Goal: Transaction & Acquisition: Purchase product/service

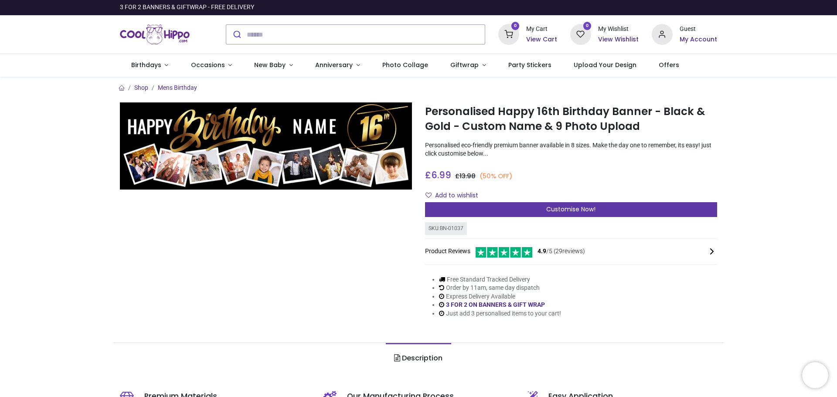
click at [505, 210] on div "Customise Now!" at bounding box center [571, 209] width 292 height 15
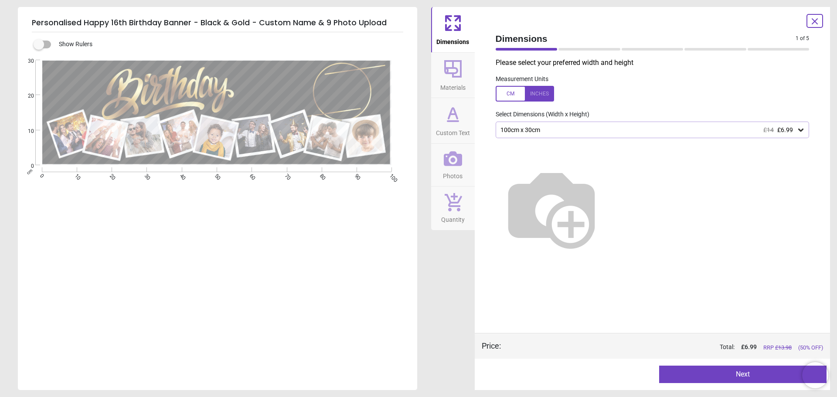
click at [582, 48] on div at bounding box center [590, 49] width 62 height 3
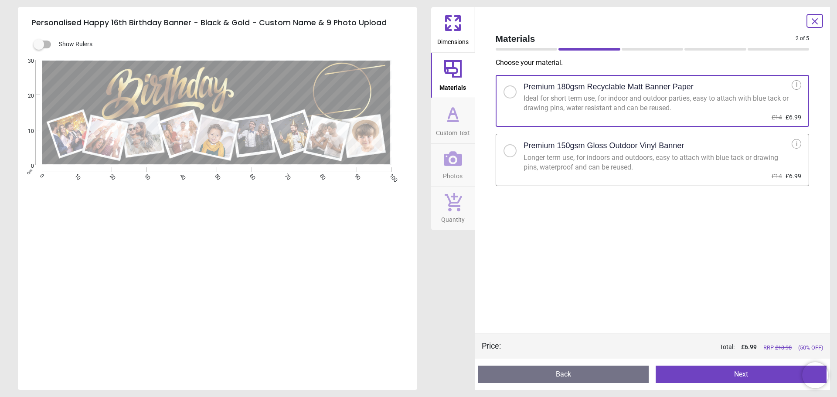
click at [525, 51] on div "2 of 6" at bounding box center [652, 49] width 321 height 9
click at [525, 49] on div at bounding box center [527, 49] width 62 height 3
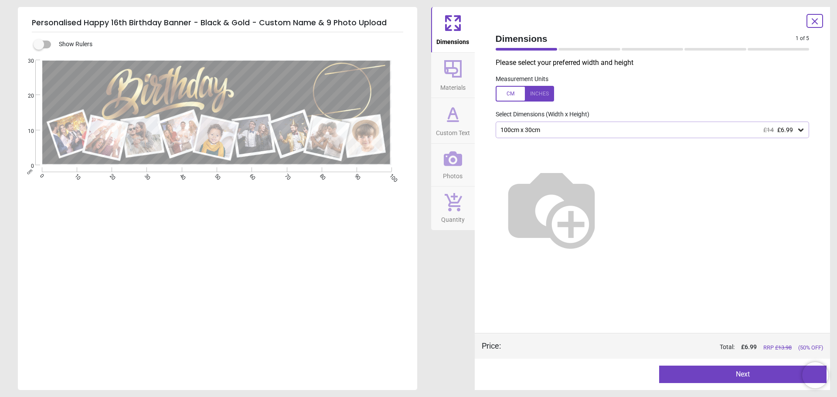
click at [598, 132] on div "100cm x 30cm £14 £6.99" at bounding box center [648, 129] width 297 height 7
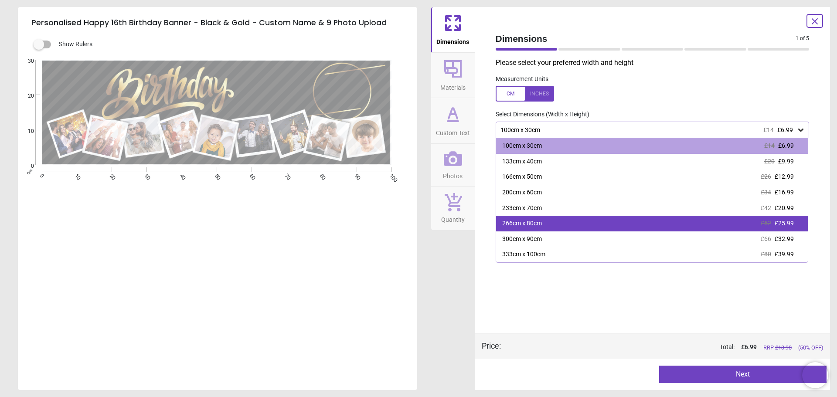
click at [569, 221] on div "266cm x 80cm £52 £25.99" at bounding box center [652, 224] width 312 height 16
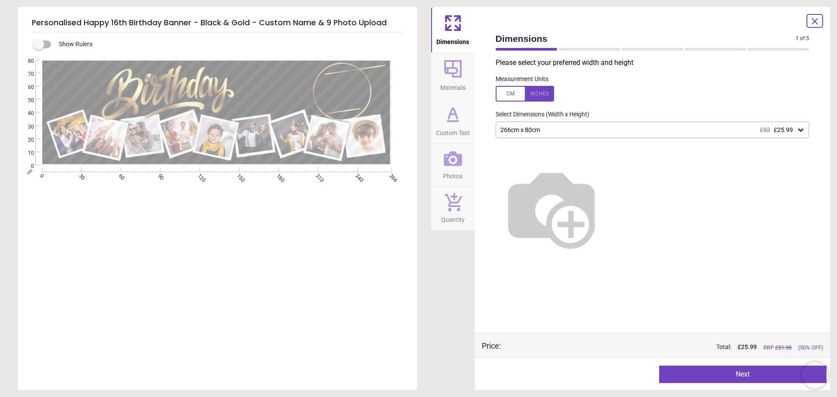
click at [520, 132] on div "266cm x 80cm £52 £25.99" at bounding box center [648, 129] width 297 height 7
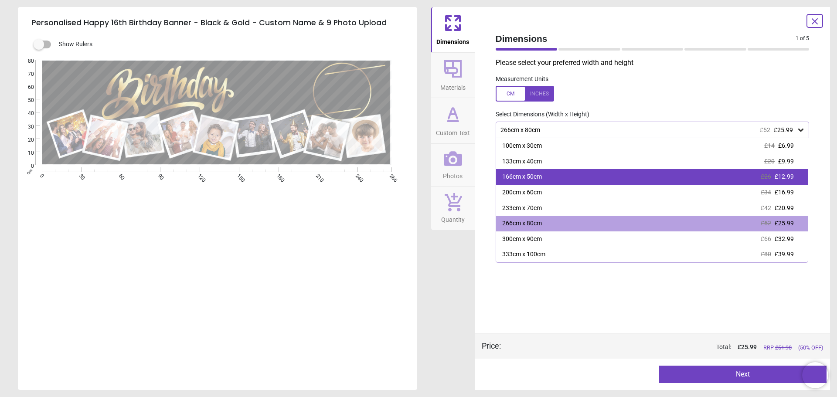
click at [522, 174] on div "166cm x 50cm" at bounding box center [522, 177] width 40 height 9
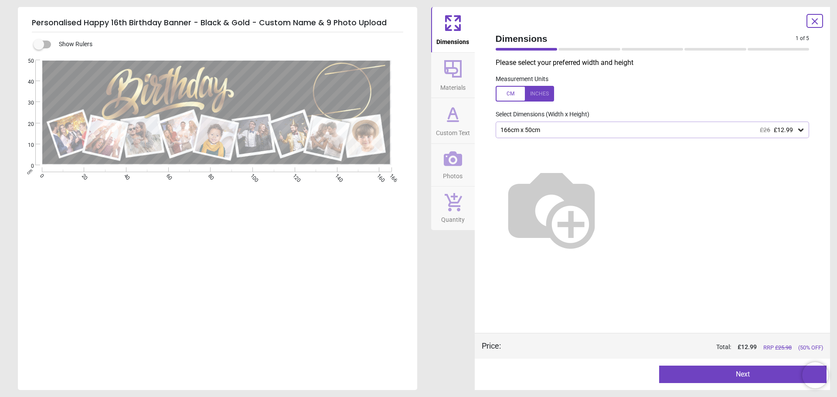
click at [686, 375] on button "Next" at bounding box center [742, 374] width 167 height 17
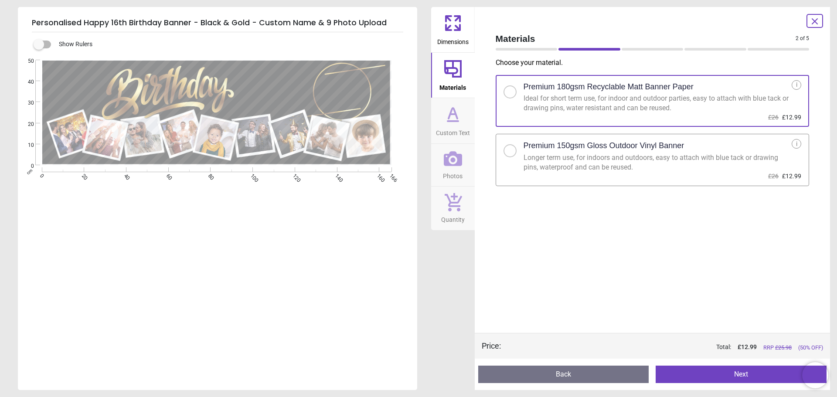
click at [686, 375] on button "Next" at bounding box center [741, 374] width 171 height 17
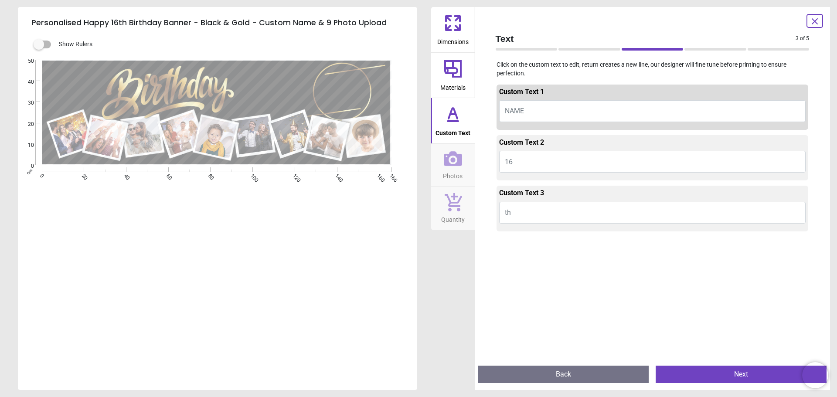
click at [520, 112] on span "NAME" at bounding box center [514, 111] width 19 height 8
type textarea "******"
click at [543, 161] on button "16" at bounding box center [652, 162] width 307 height 22
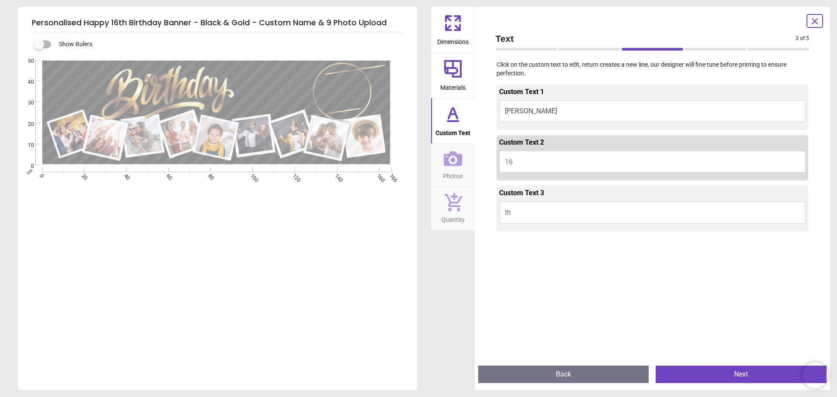
click at [542, 208] on button "th" at bounding box center [652, 213] width 307 height 22
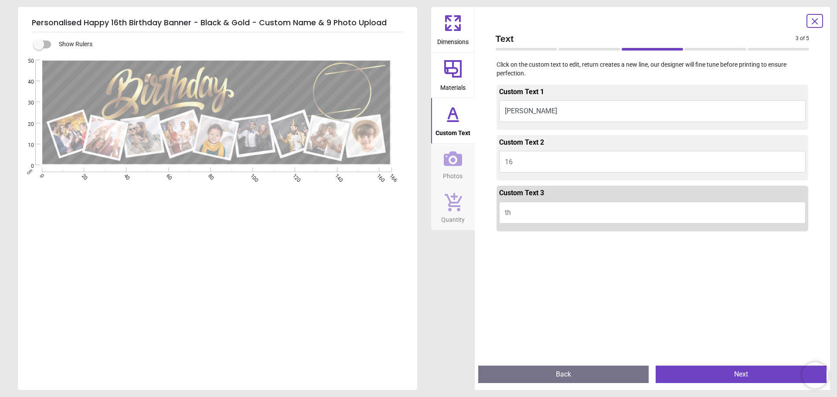
click at [679, 370] on button "Next" at bounding box center [741, 374] width 171 height 17
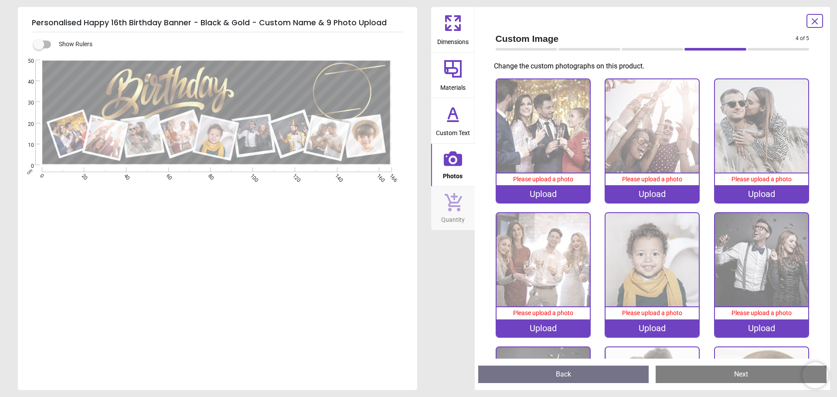
click at [221, 140] on image at bounding box center [216, 138] width 42 height 42
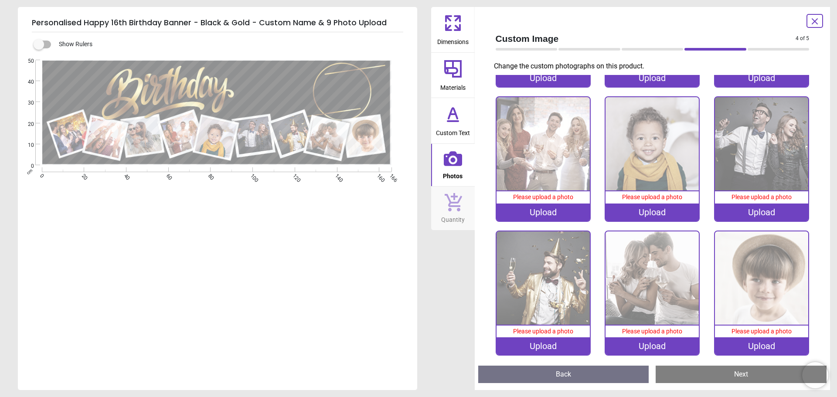
scroll to position [118, 0]
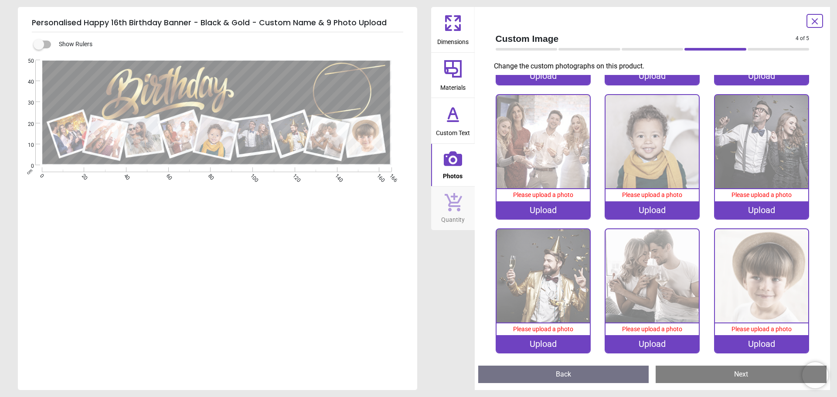
click at [659, 210] on div "Upload" at bounding box center [652, 209] width 93 height 17
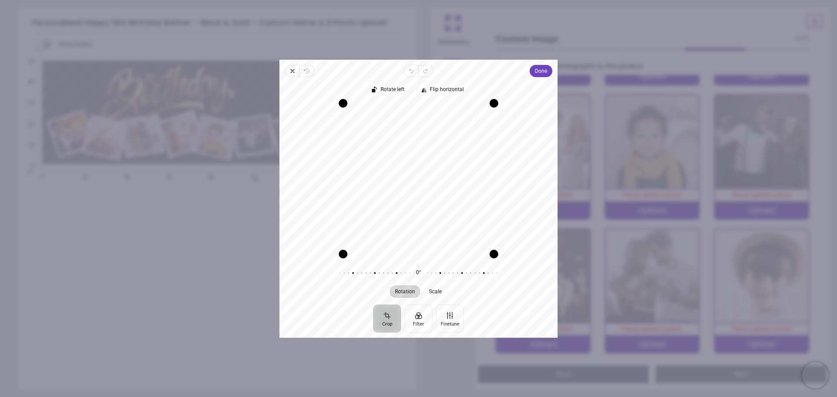
drag, startPoint x: 425, startPoint y: 146, endPoint x: 428, endPoint y: 175, distance: 28.9
click at [428, 175] on div "Recenter" at bounding box center [419, 178] width 264 height 151
click at [292, 70] on icon "button" at bounding box center [292, 71] width 7 height 7
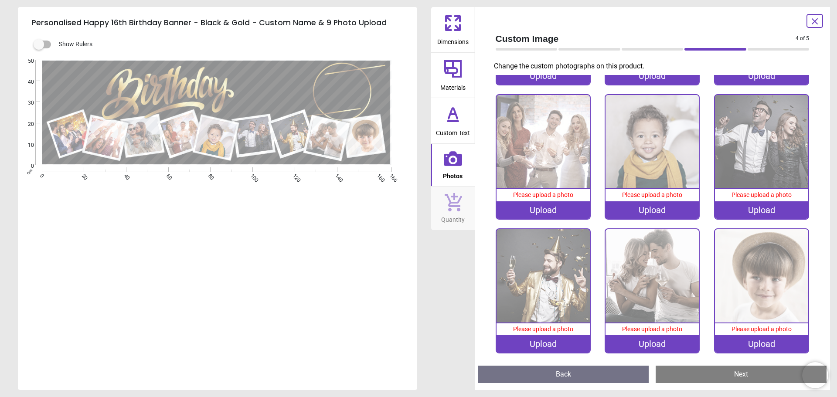
click at [553, 160] on img at bounding box center [543, 141] width 93 height 93
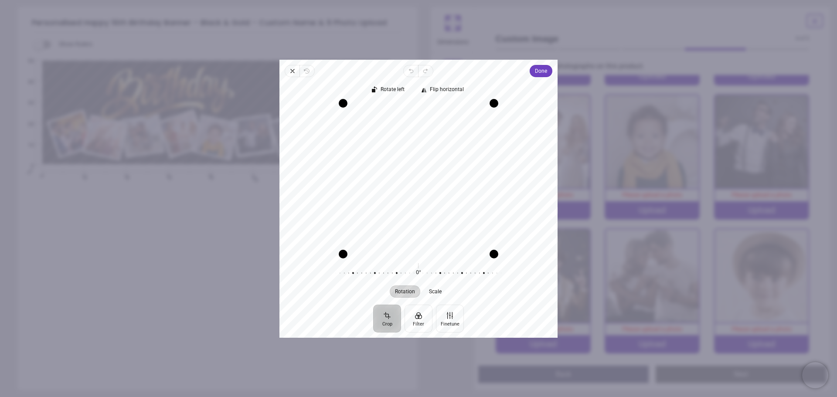
drag, startPoint x: 387, startPoint y: 162, endPoint x: 372, endPoint y: 201, distance: 41.9
click at [372, 201] on div "Recenter" at bounding box center [419, 178] width 264 height 151
drag, startPoint x: 341, startPoint y: 255, endPoint x: 300, endPoint y: 270, distance: 43.7
click at [300, 270] on div "Rotate left Flip horizontal Recenter Rotation Scale 0° Reset" at bounding box center [419, 191] width 278 height 228
click at [417, 181] on icon "button" at bounding box center [418, 179] width 10 height 10
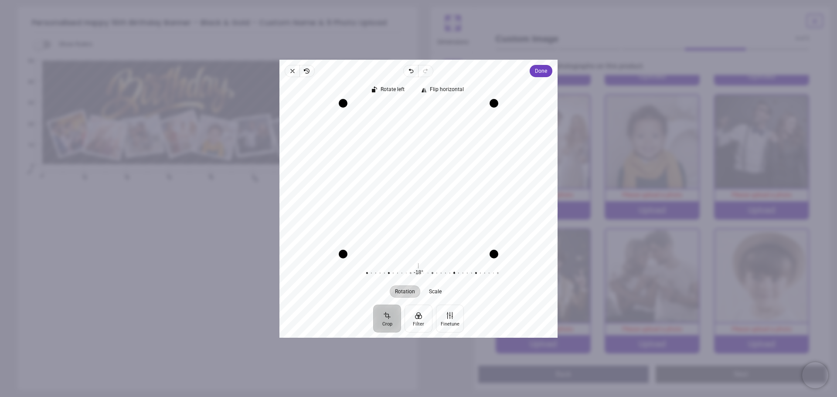
drag, startPoint x: 418, startPoint y: 267, endPoint x: 454, endPoint y: 256, distance: 37.3
click at [454, 256] on div "Rotate left Flip horizontal Recenter Rotation Scale -18° Reset" at bounding box center [419, 191] width 278 height 228
drag, startPoint x: 468, startPoint y: 201, endPoint x: 461, endPoint y: 242, distance: 40.9
click at [461, 242] on div "Recenter" at bounding box center [419, 178] width 264 height 151
drag, startPoint x: 501, startPoint y: 99, endPoint x: 488, endPoint y: 113, distance: 19.1
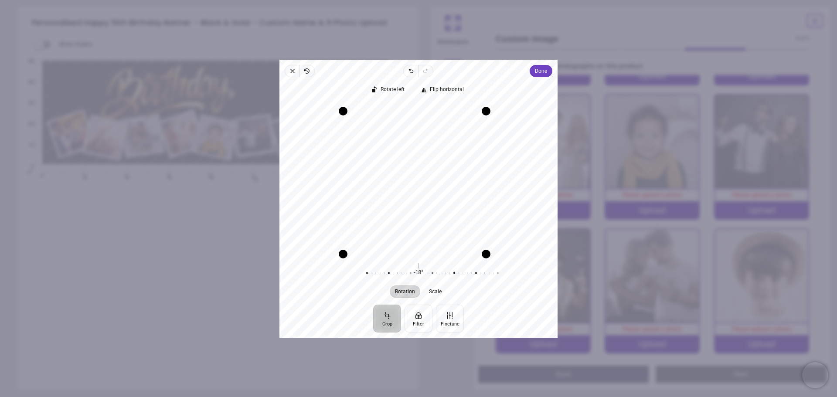
click at [488, 113] on div "Drag corner tr" at bounding box center [486, 111] width 9 height 9
drag, startPoint x: 415, startPoint y: 183, endPoint x: 424, endPoint y: 207, distance: 26.2
click at [424, 207] on div "Recenter" at bounding box center [419, 178] width 264 height 151
drag, startPoint x: 437, startPoint y: 187, endPoint x: 430, endPoint y: 225, distance: 38.6
click at [430, 225] on div "Recenter" at bounding box center [419, 178] width 264 height 151
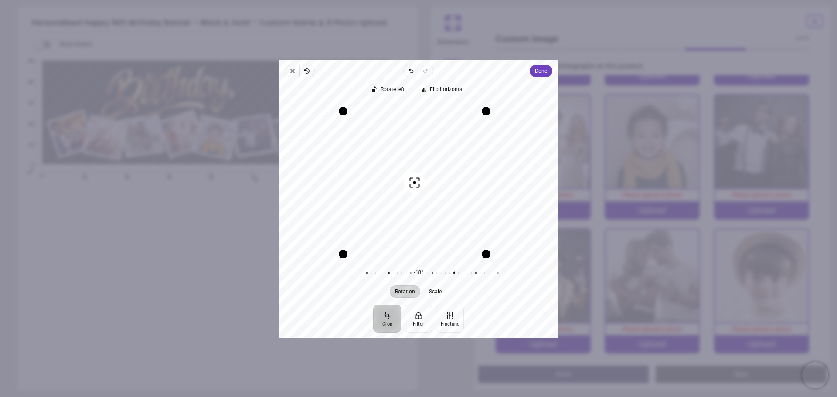
click at [505, 245] on div "Recenter" at bounding box center [419, 178] width 264 height 151
drag, startPoint x: 544, startPoint y: 218, endPoint x: 542, endPoint y: 207, distance: 11.2
click at [545, 218] on div "Recenter" at bounding box center [419, 178] width 264 height 151
click at [536, 73] on span "Done" at bounding box center [541, 71] width 12 height 10
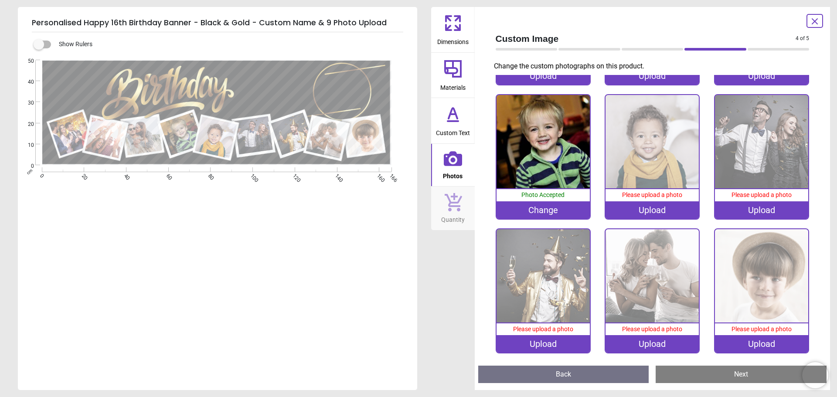
click at [519, 163] on img at bounding box center [543, 141] width 93 height 93
click at [543, 215] on div "Change" at bounding box center [543, 209] width 93 height 17
click at [521, 162] on img at bounding box center [543, 141] width 93 height 93
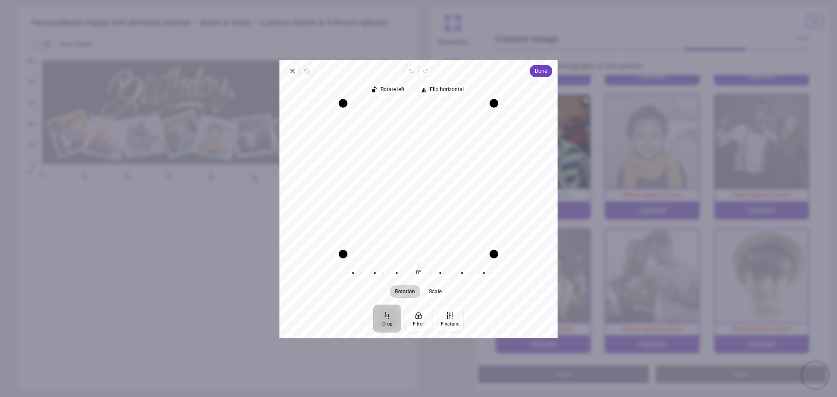
drag, startPoint x: 418, startPoint y: 174, endPoint x: 413, endPoint y: 221, distance: 47.3
click at [413, 221] on div "Recenter" at bounding box center [419, 178] width 264 height 151
click at [394, 320] on button "Crop" at bounding box center [387, 318] width 28 height 28
click at [436, 291] on span "Scale" at bounding box center [436, 291] width 13 height 5
drag, startPoint x: 337, startPoint y: 257, endPoint x: 242, endPoint y: 296, distance: 102.5
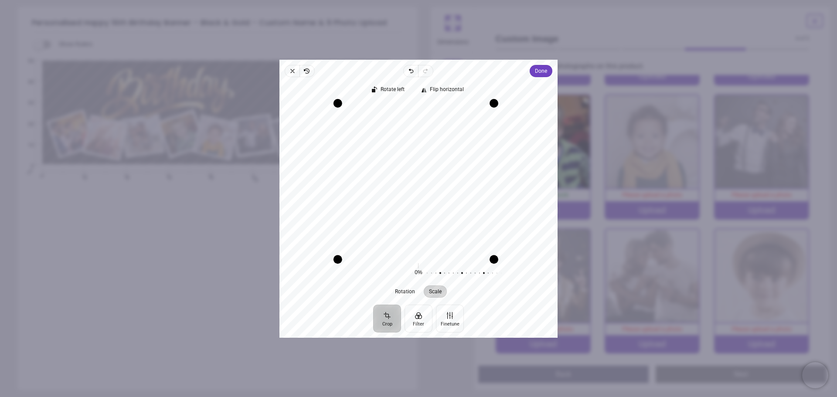
click at [425, 250] on div "× Trustpilot Product Reviews 4.9 /5 ( 29 reviews) gaynor simpson Super value .l…" at bounding box center [571, 219] width 292 height 63
drag, startPoint x: 419, startPoint y: 266, endPoint x: 361, endPoint y: 268, distance: 57.6
click at [361, 268] on div at bounding box center [443, 273] width 167 height 24
drag, startPoint x: 420, startPoint y: 211, endPoint x: 407, endPoint y: 233, distance: 26.2
click at [407, 233] on div "Recenter" at bounding box center [419, 178] width 264 height 151
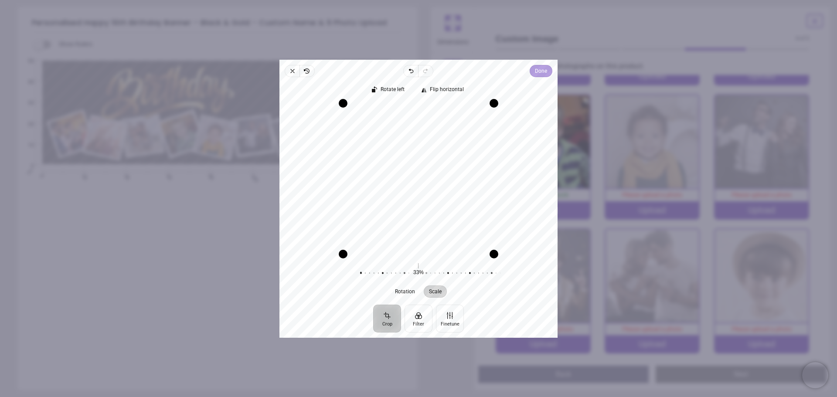
click at [533, 73] on button "Done" at bounding box center [541, 71] width 23 height 12
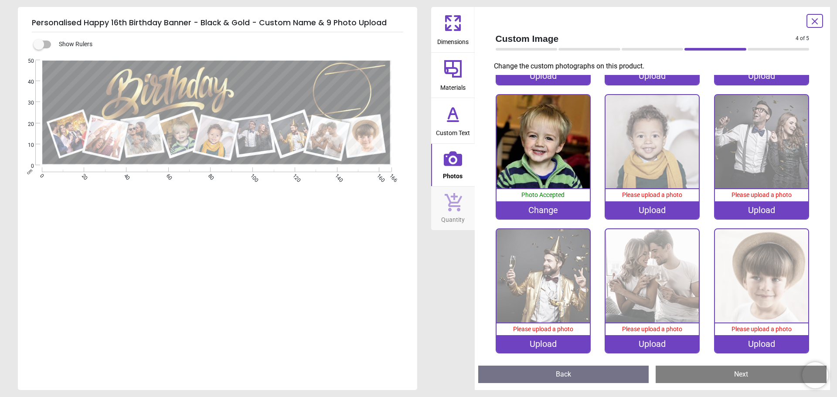
click at [631, 204] on div "Upload" at bounding box center [652, 209] width 93 height 17
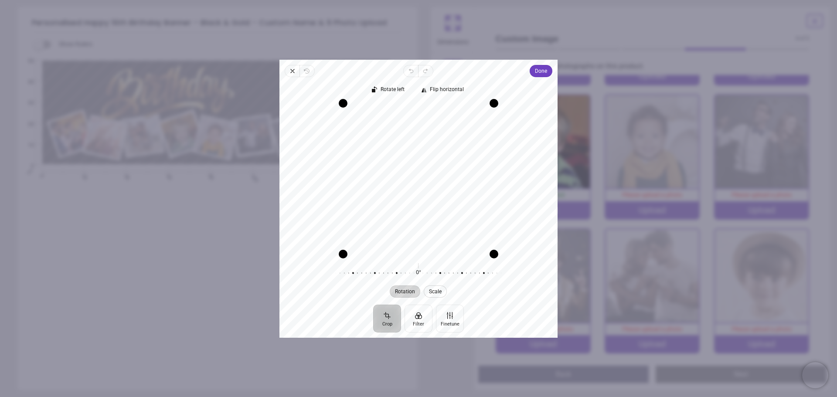
click at [434, 291] on span "Scale" at bounding box center [436, 291] width 13 height 5
drag, startPoint x: 420, startPoint y: 274, endPoint x: 445, endPoint y: 274, distance: 24.9
click at [445, 274] on div at bounding box center [508, 273] width 167 height 24
drag, startPoint x: 422, startPoint y: 273, endPoint x: 374, endPoint y: 274, distance: 48.0
click at [374, 274] on div at bounding box center [430, 273] width 167 height 24
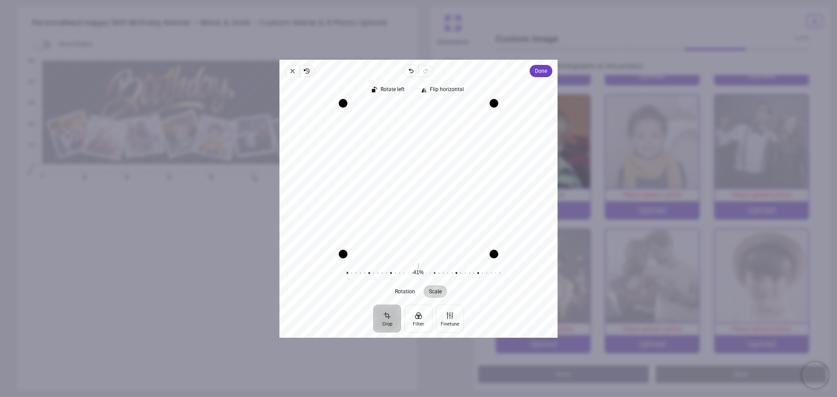
drag, startPoint x: 423, startPoint y: 214, endPoint x: 348, endPoint y: 197, distance: 77.8
click at [348, 197] on div "Recenter" at bounding box center [419, 178] width 264 height 151
drag, startPoint x: 418, startPoint y: 274, endPoint x: 375, endPoint y: 273, distance: 43.2
click at [375, 273] on div at bounding box center [387, 273] width 167 height 24
drag, startPoint x: 481, startPoint y: 217, endPoint x: 491, endPoint y: 234, distance: 19.2
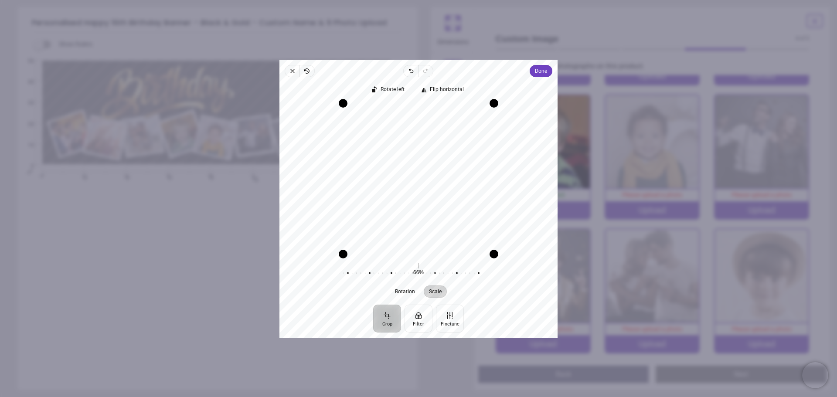
click at [491, 234] on div "Recenter" at bounding box center [419, 178] width 264 height 151
click at [535, 72] on span "Done" at bounding box center [541, 71] width 12 height 10
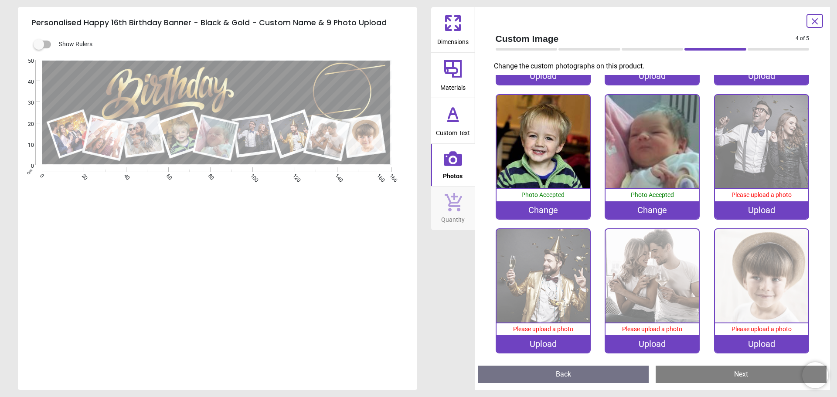
click at [742, 272] on img at bounding box center [761, 275] width 93 height 93
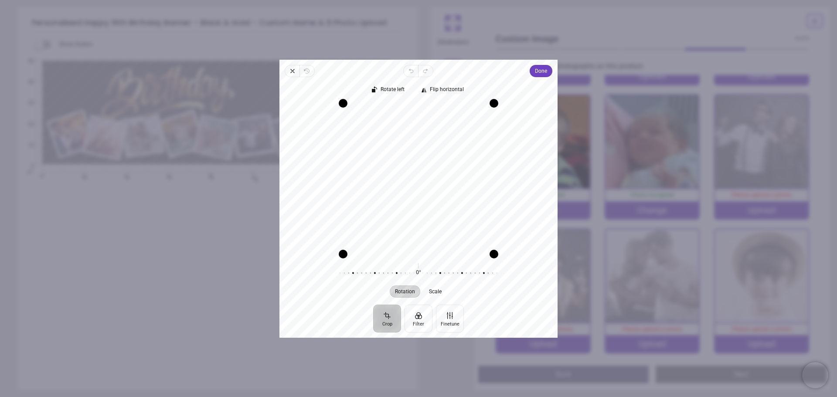
drag, startPoint x: 407, startPoint y: 184, endPoint x: 434, endPoint y: 183, distance: 26.6
click at [434, 183] on div "Recenter" at bounding box center [419, 178] width 264 height 151
click at [430, 287] on button "Scale" at bounding box center [435, 291] width 23 height 12
click at [536, 75] on span "Done" at bounding box center [541, 71] width 12 height 10
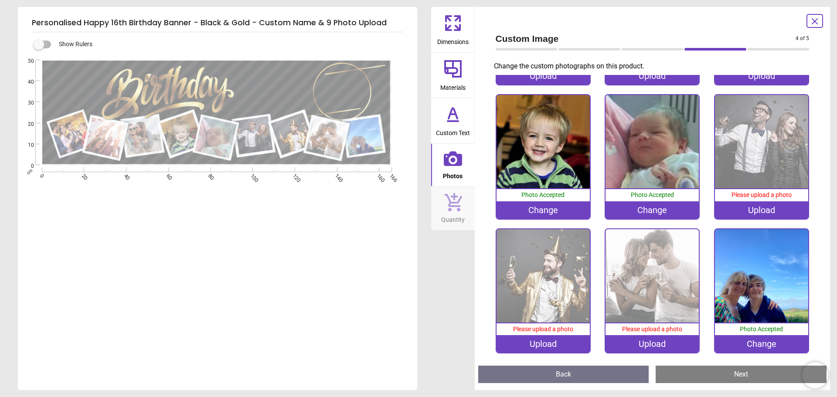
click at [749, 340] on div "Change" at bounding box center [761, 343] width 93 height 17
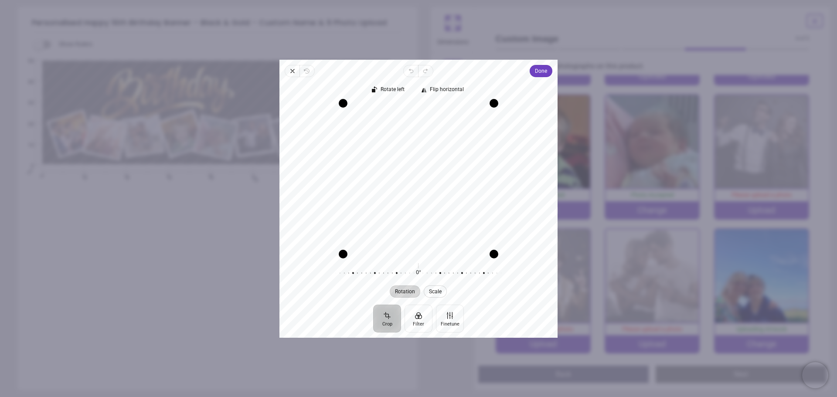
click at [438, 291] on span "Scale" at bounding box center [436, 291] width 13 height 5
drag, startPoint x: 454, startPoint y: 276, endPoint x: 365, endPoint y: 277, distance: 89.4
click at [365, 277] on div at bounding box center [411, 273] width 167 height 24
drag, startPoint x: 442, startPoint y: 276, endPoint x: 403, endPoint y: 274, distance: 38.4
click at [403, 274] on div at bounding box center [373, 273] width 167 height 24
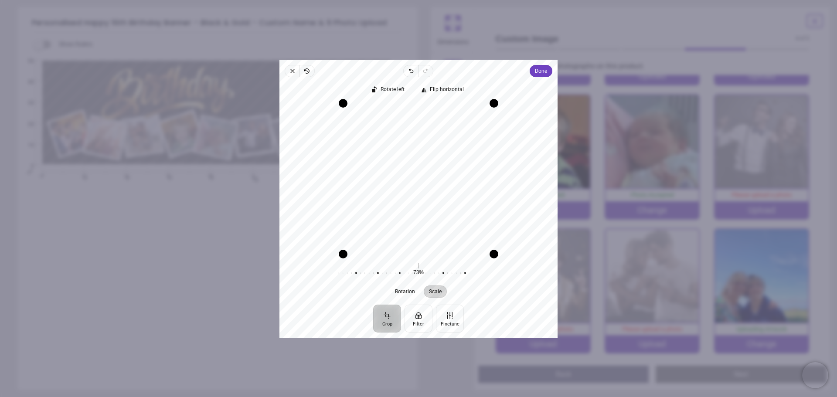
drag, startPoint x: 443, startPoint y: 229, endPoint x: 395, endPoint y: 229, distance: 48.0
click at [395, 229] on div "Recenter" at bounding box center [419, 178] width 264 height 151
drag, startPoint x: 417, startPoint y: 229, endPoint x: 427, endPoint y: 227, distance: 9.8
click at [427, 227] on div "Recenter" at bounding box center [419, 178] width 264 height 151
drag, startPoint x: 414, startPoint y: 273, endPoint x: 461, endPoint y: 272, distance: 46.3
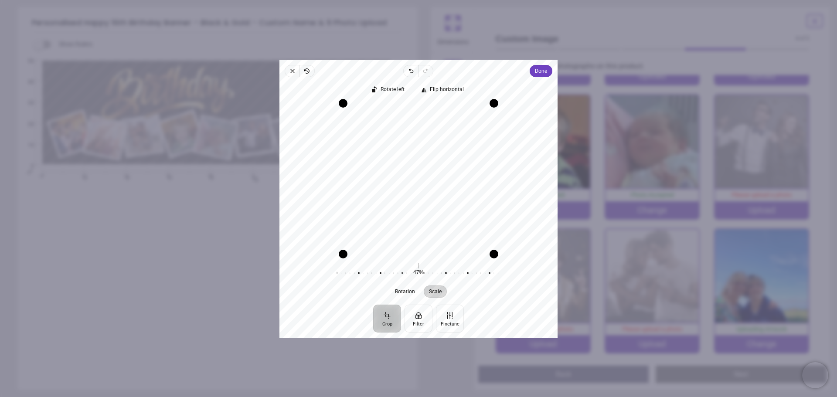
click at [461, 272] on div at bounding box center [419, 273] width 167 height 24
drag, startPoint x: 437, startPoint y: 229, endPoint x: 454, endPoint y: 239, distance: 20.2
click at [454, 239] on div "Recenter" at bounding box center [419, 178] width 264 height 151
click at [291, 73] on icon "button" at bounding box center [292, 71] width 7 height 7
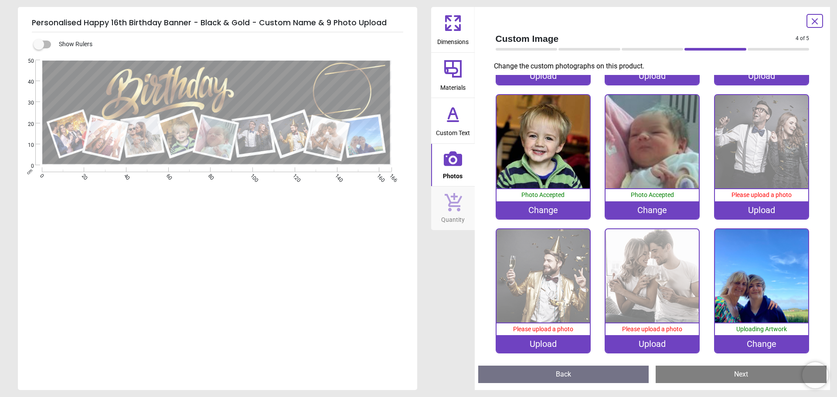
click at [335, 147] on image at bounding box center [327, 138] width 41 height 41
click at [652, 343] on div "Upload" at bounding box center [652, 343] width 93 height 17
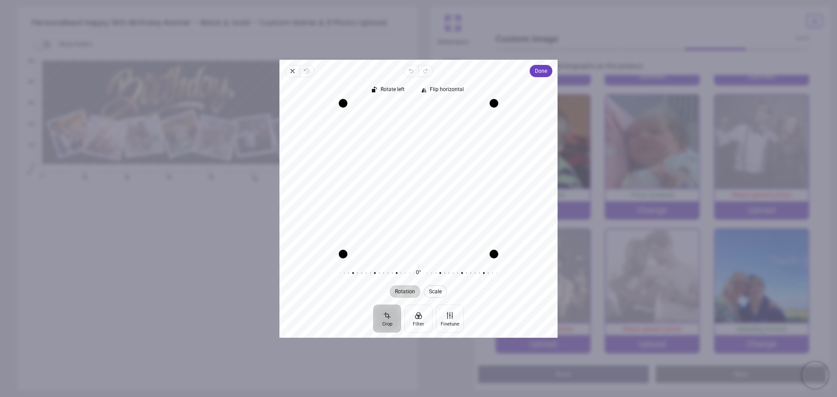
click at [432, 290] on span "Scale" at bounding box center [436, 291] width 13 height 5
drag, startPoint x: 458, startPoint y: 277, endPoint x: 378, endPoint y: 273, distance: 80.0
click at [378, 273] on div at bounding box center [421, 273] width 167 height 24
drag, startPoint x: 438, startPoint y: 175, endPoint x: 454, endPoint y: 238, distance: 64.8
click at [454, 238] on div "Recenter" at bounding box center [419, 178] width 264 height 151
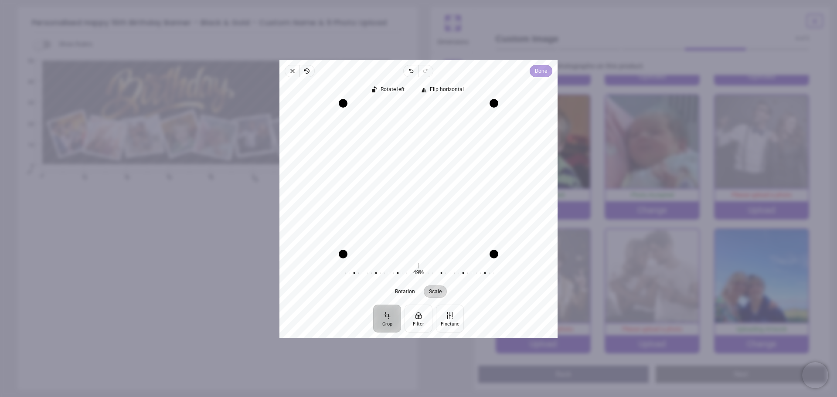
click at [543, 72] on span "Done" at bounding box center [541, 71] width 12 height 10
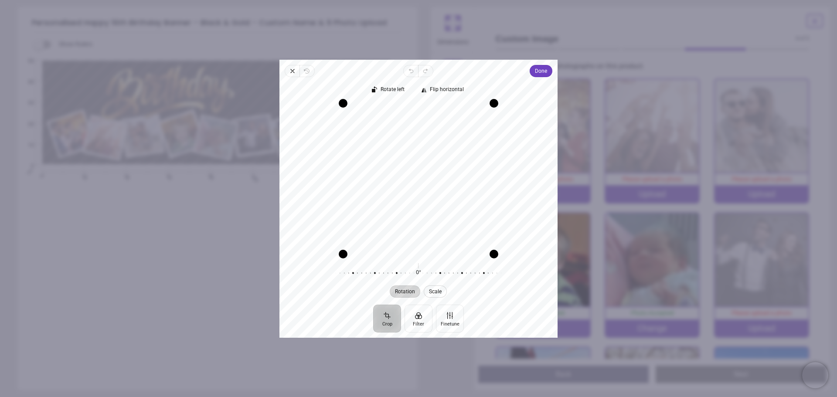
click at [438, 293] on span "Scale" at bounding box center [436, 291] width 13 height 5
drag, startPoint x: 468, startPoint y: 274, endPoint x: 359, endPoint y: 278, distance: 109.1
click at [359, 278] on div at bounding box center [392, 273] width 167 height 24
drag, startPoint x: 444, startPoint y: 189, endPoint x: 437, endPoint y: 268, distance: 78.8
click at [437, 268] on div "Rotate left Flip horizontal Recenter Rotation Scale 0° Reset 63% Reset" at bounding box center [419, 191] width 278 height 228
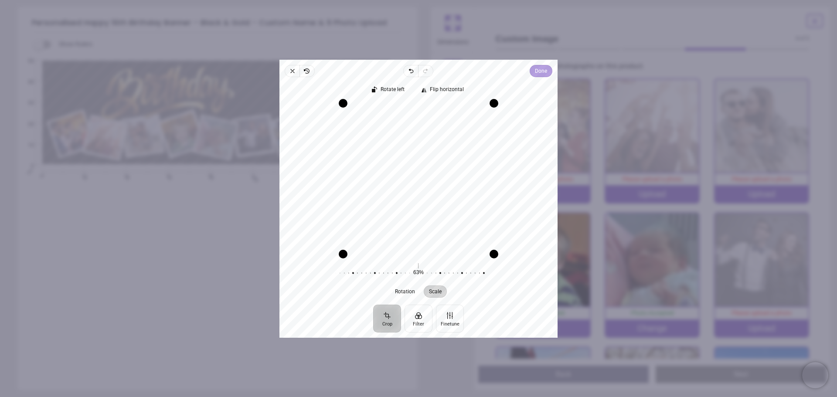
click at [542, 76] on span "Done" at bounding box center [541, 71] width 12 height 10
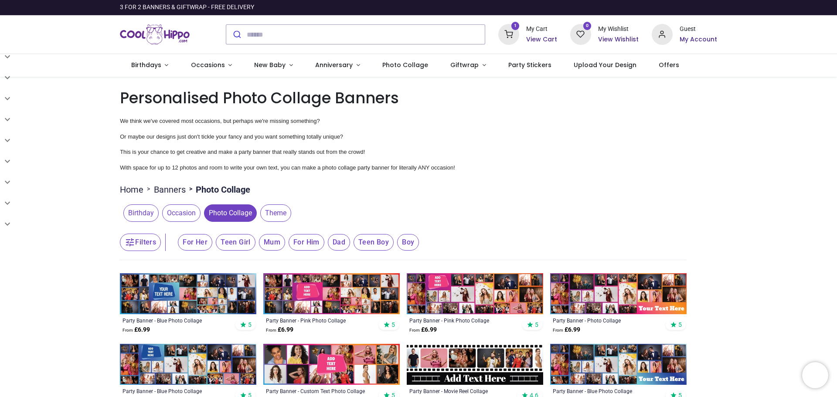
click at [539, 35] on h6 "View Cart" at bounding box center [541, 39] width 31 height 9
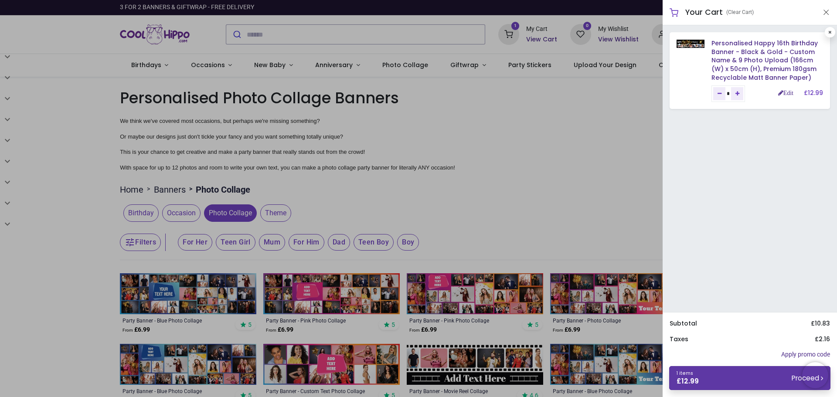
click at [758, 379] on link "1 items £ 12.99 Proceed" at bounding box center [749, 378] width 161 height 24
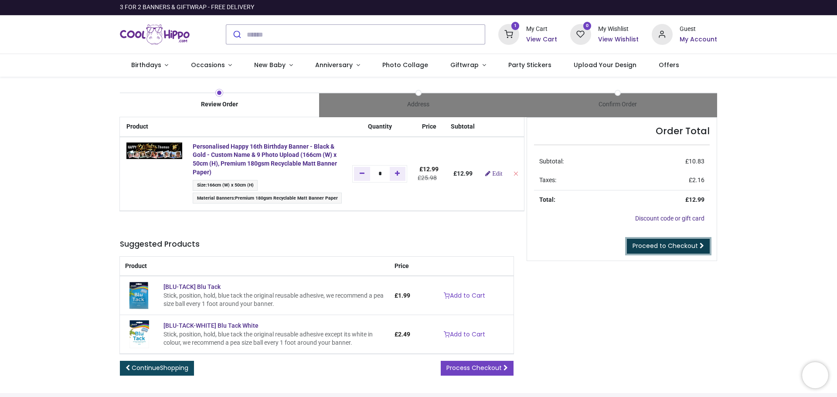
click at [659, 247] on span "Proceed to Checkout" at bounding box center [665, 246] width 65 height 9
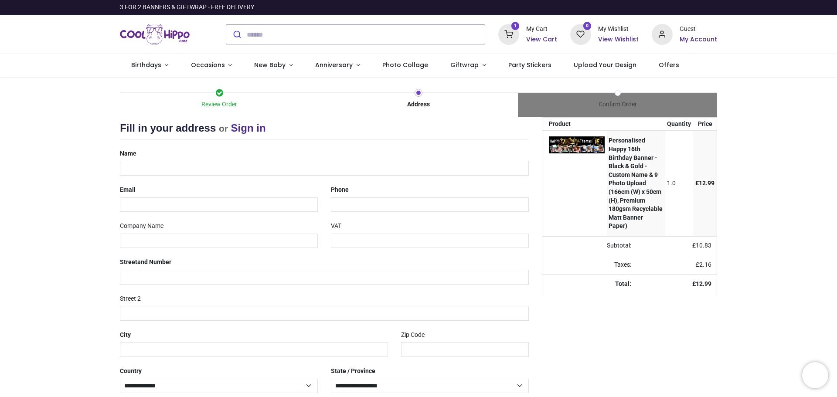
select select "***"
click at [439, 171] on input "text" at bounding box center [324, 168] width 409 height 15
type input "**********"
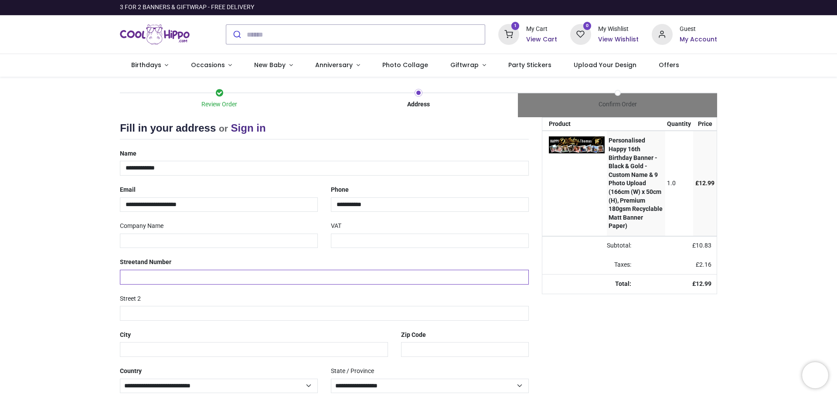
type input "**********"
type input "******"
type input "*********"
type input "********"
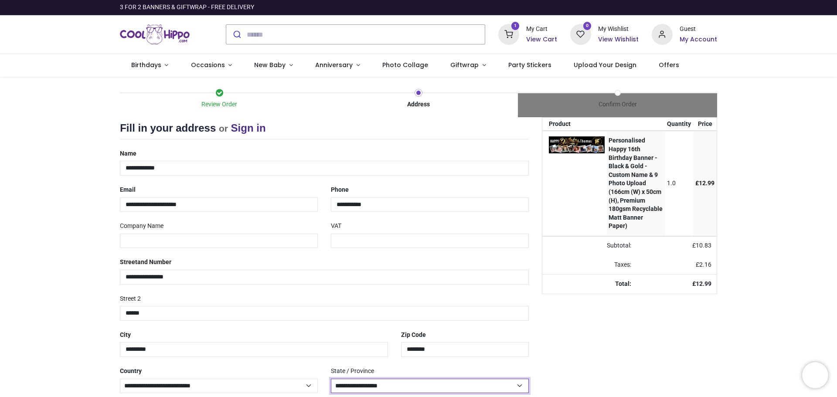
select select "***"
drag, startPoint x: 336, startPoint y: 203, endPoint x: 396, endPoint y: 205, distance: 59.8
click at [396, 205] on input "**********" at bounding box center [430, 205] width 198 height 15
type input "**********"
click at [292, 273] on input "**********" at bounding box center [324, 277] width 409 height 15
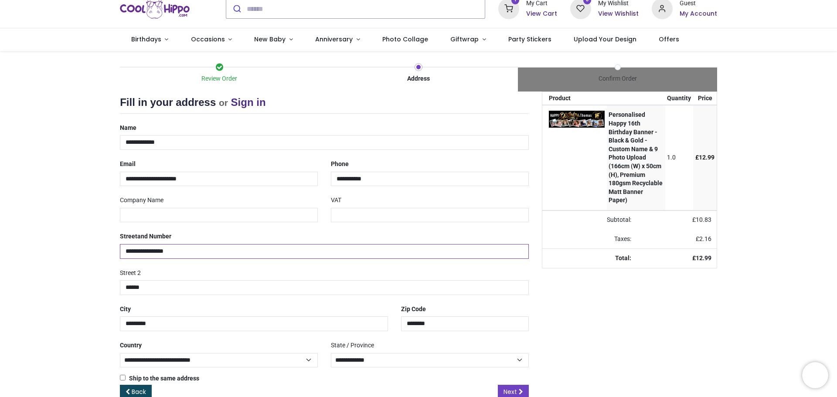
scroll to position [46, 0]
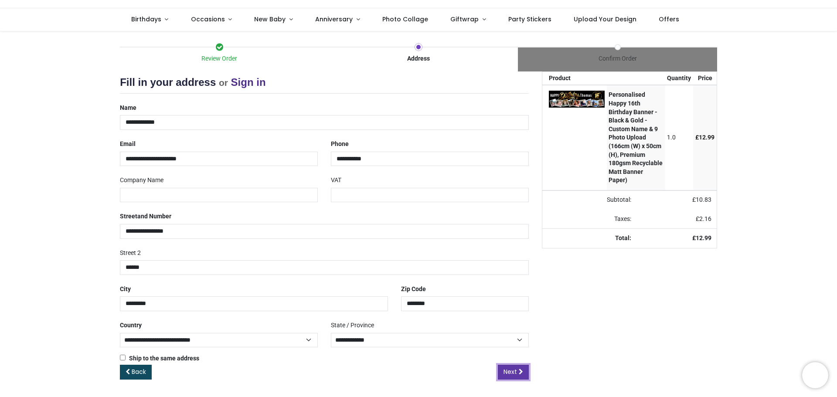
click at [508, 373] on span "Next" at bounding box center [511, 372] width 14 height 9
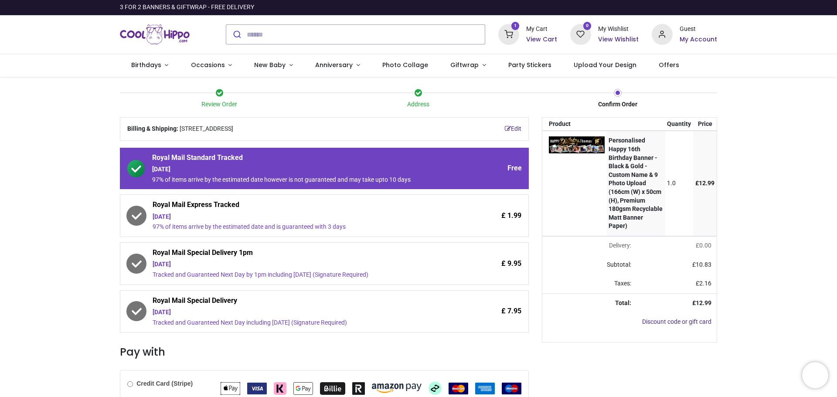
click at [262, 217] on div "Saturday 27th September" at bounding box center [300, 217] width 295 height 9
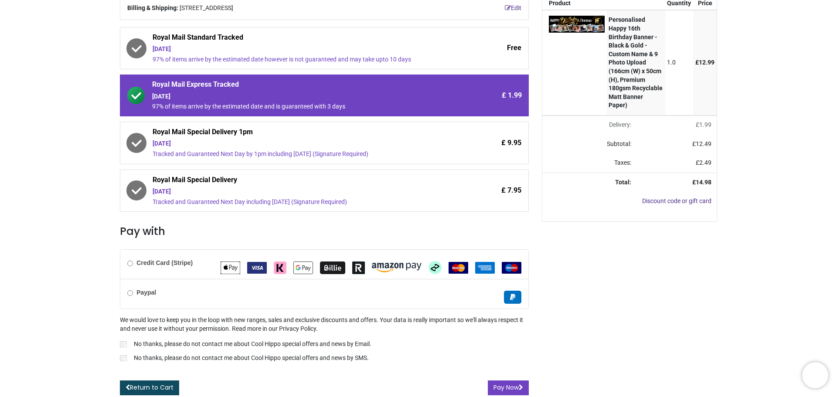
scroll to position [123, 0]
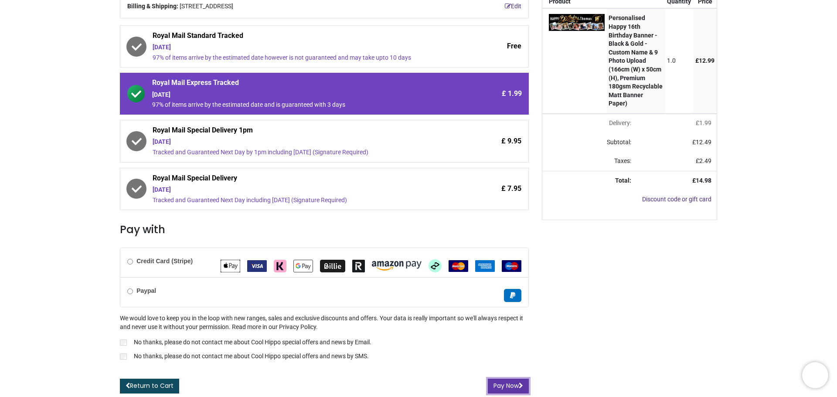
click at [502, 389] on button "Pay Now" at bounding box center [508, 386] width 41 height 15
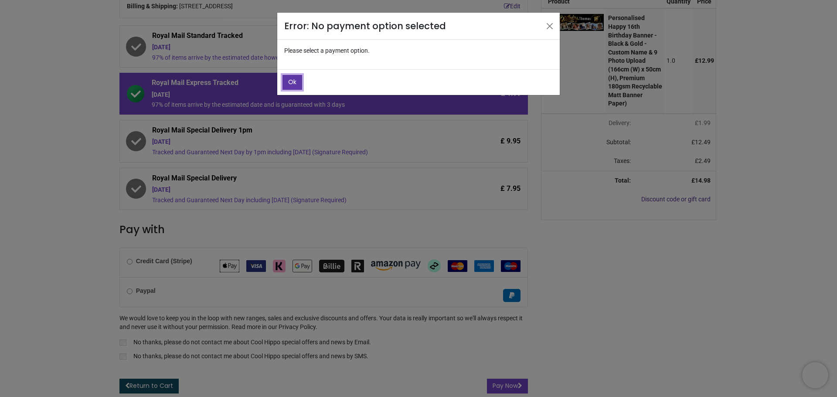
click at [297, 82] on button "Ok" at bounding box center [293, 82] width 20 height 15
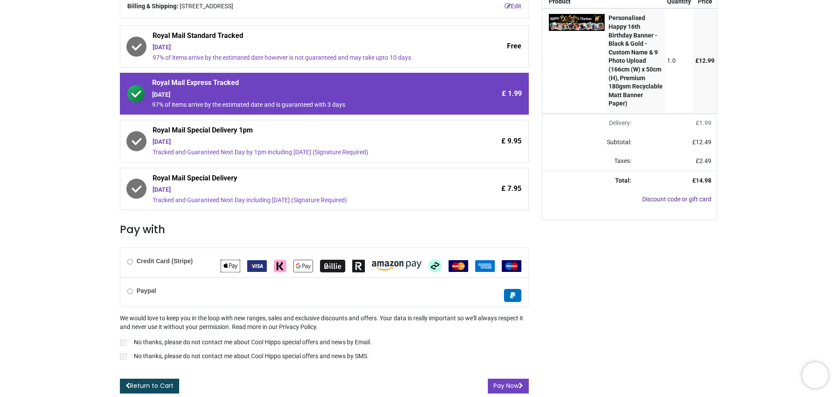
click at [156, 262] on b "Credit Card (Stripe)" at bounding box center [165, 261] width 56 height 7
click at [497, 391] on button "Pay Now" at bounding box center [508, 386] width 41 height 15
